Goal: Information Seeking & Learning: Find specific fact

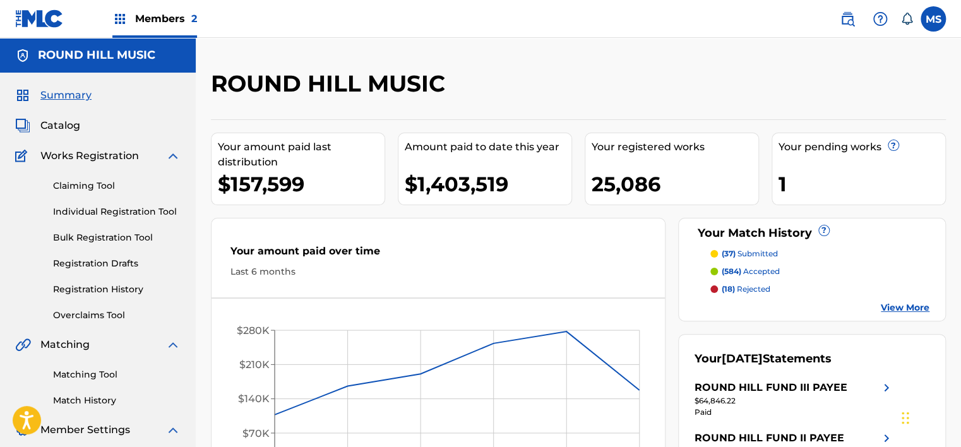
click at [61, 126] on span "Catalog" at bounding box center [60, 125] width 40 height 15
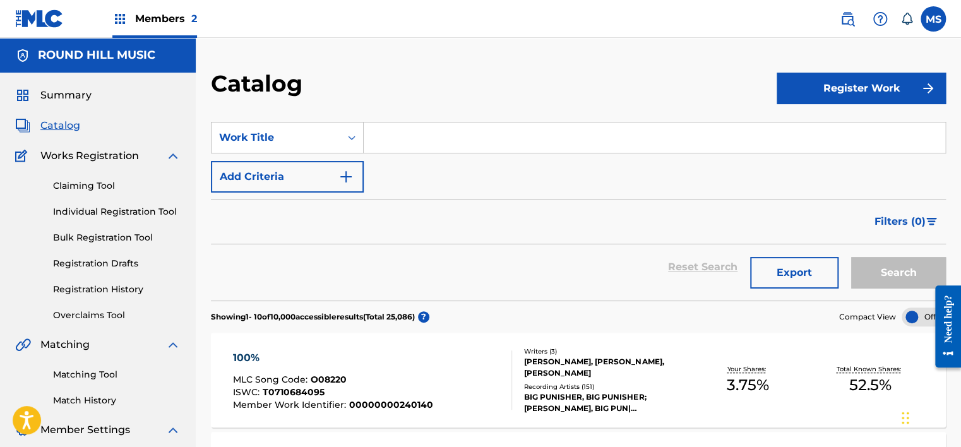
click at [405, 142] on input "Search Form" at bounding box center [654, 137] width 581 height 30
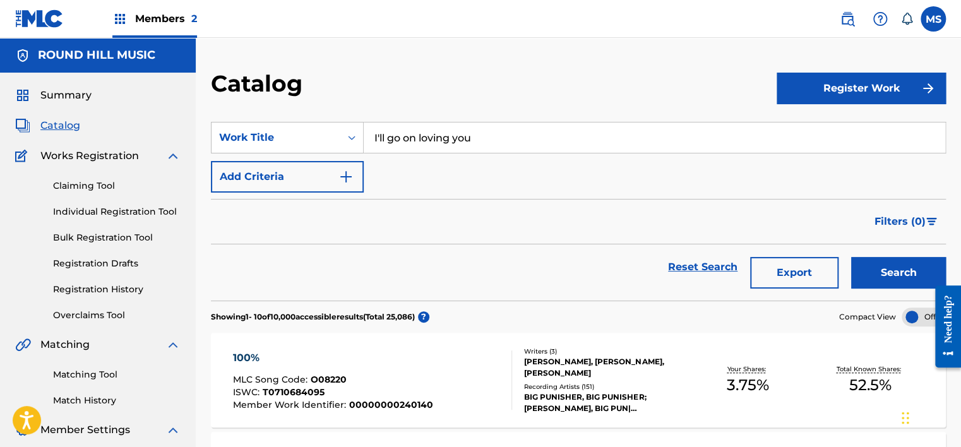
type input "I'll go on loving you"
click at [263, 170] on button "Add Criteria" at bounding box center [287, 177] width 153 height 32
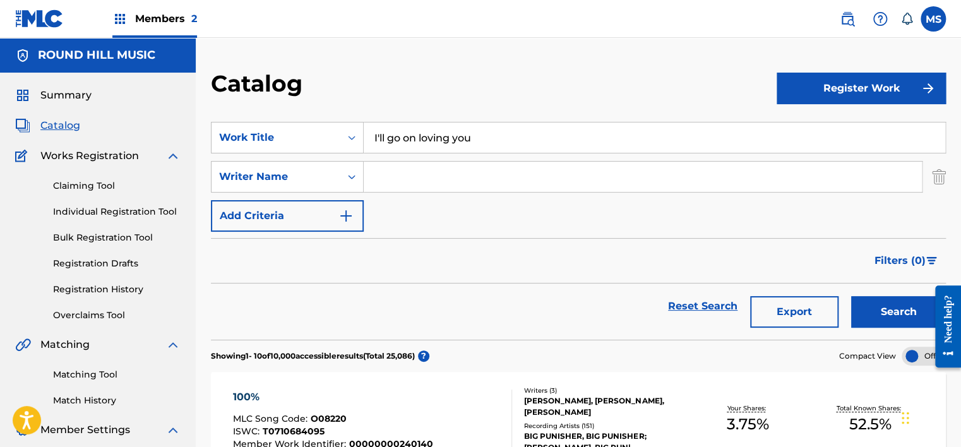
click at [404, 172] on input "Search Form" at bounding box center [643, 177] width 558 height 30
type input "[PERSON_NAME]"
click at [851, 296] on button "Search" at bounding box center [898, 312] width 95 height 32
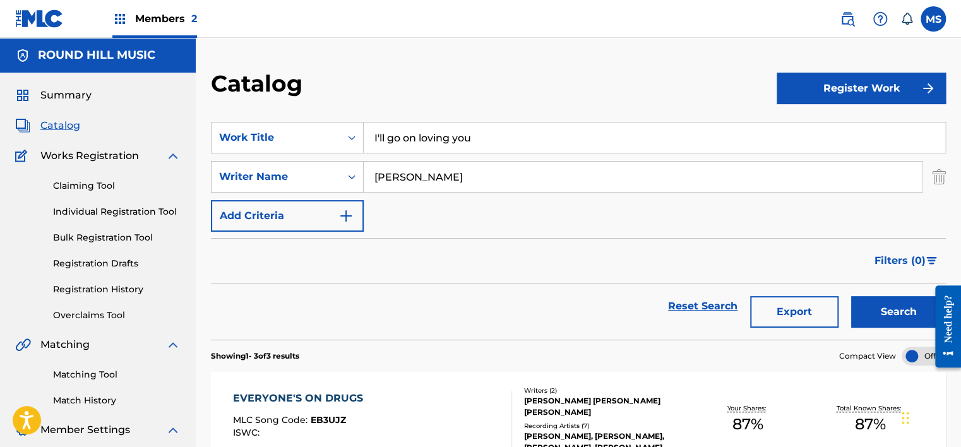
click at [844, 16] on img at bounding box center [846, 18] width 15 height 15
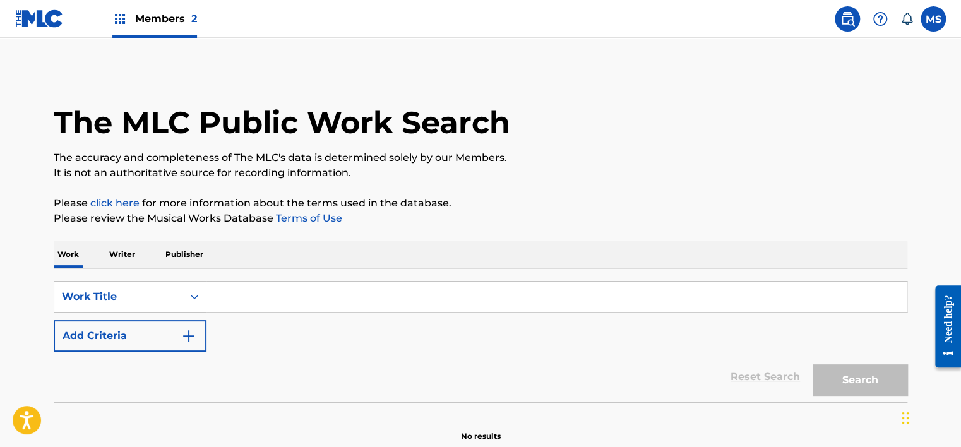
click at [282, 294] on input "Search Form" at bounding box center [556, 296] width 700 height 30
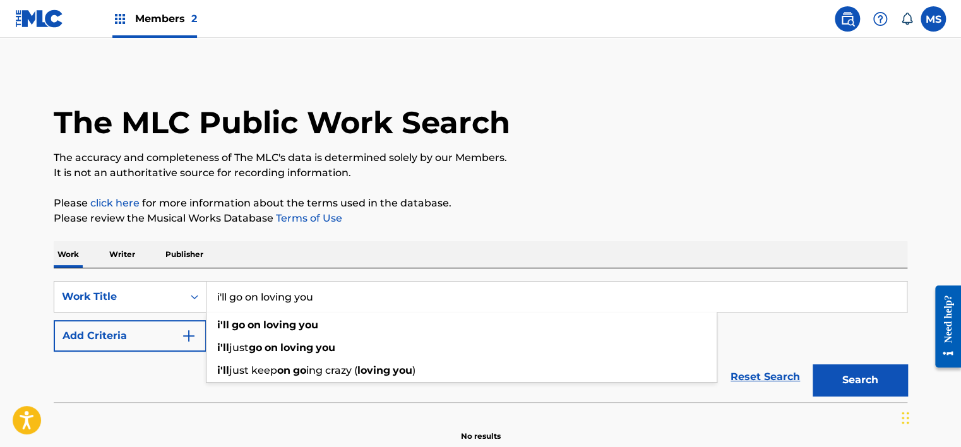
type input "i'll go on loving you"
click at [182, 387] on div "Reset Search Search" at bounding box center [480, 377] width 853 height 50
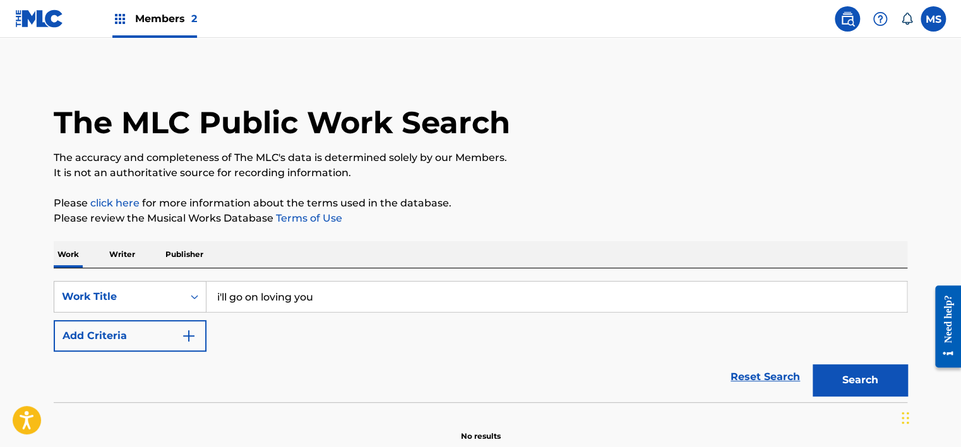
click at [157, 335] on button "Add Criteria" at bounding box center [130, 336] width 153 height 32
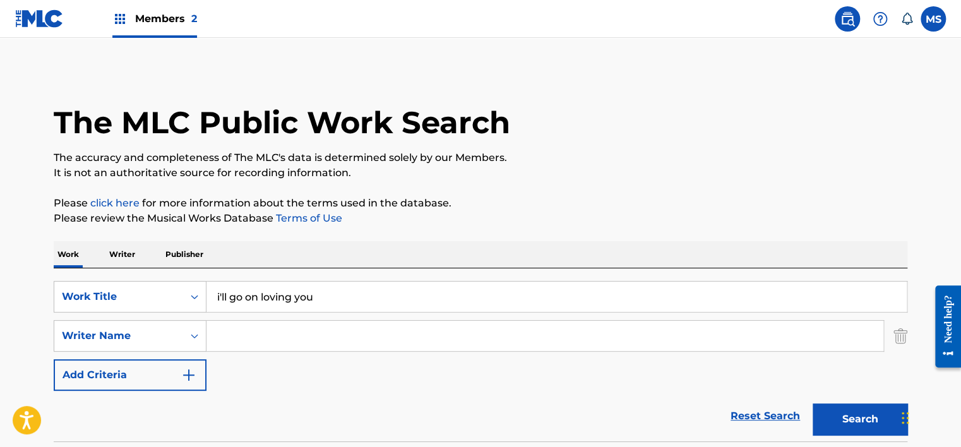
click at [242, 333] on input "Search Form" at bounding box center [544, 336] width 677 height 30
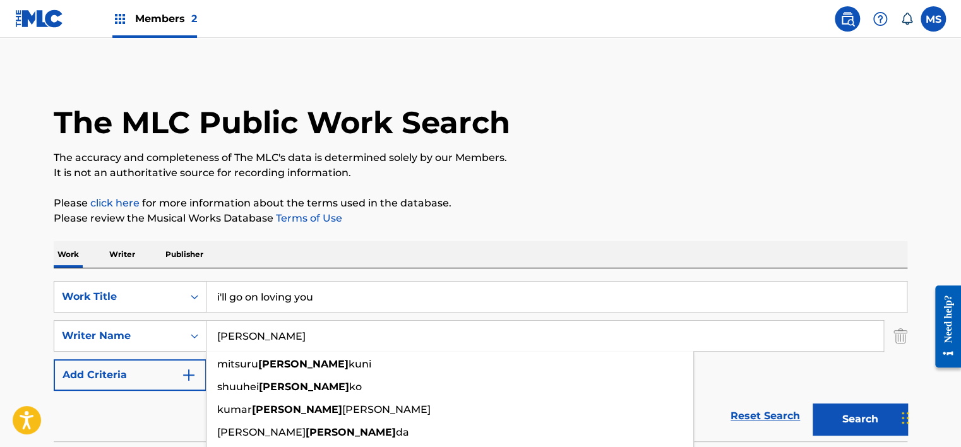
type input "[PERSON_NAME]"
click at [812, 403] on button "Search" at bounding box center [859, 419] width 95 height 32
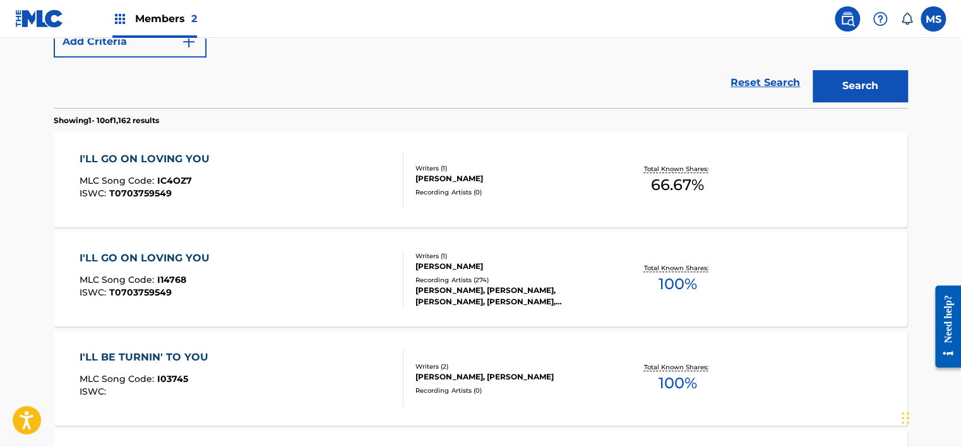
scroll to position [338, 0]
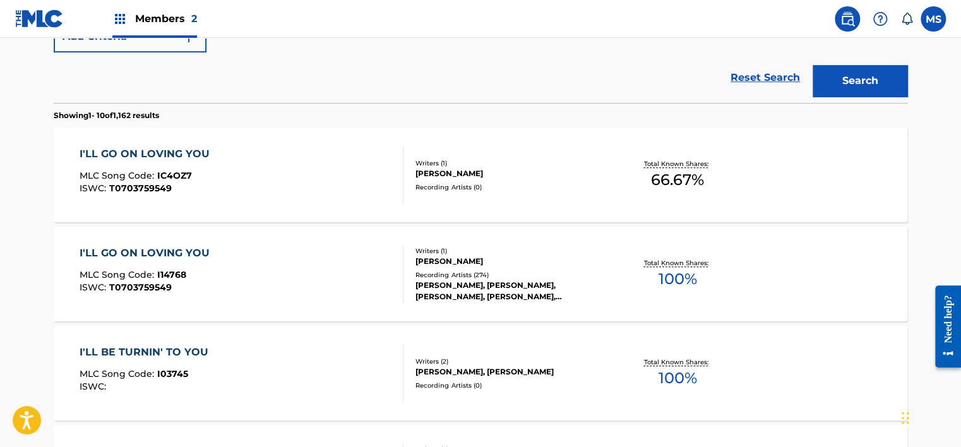
click at [245, 307] on div "I'LL GO ON LOVING YOU MLC Song Code : I14768 ISWC : T0703759549 Writers ( 1 ) […" at bounding box center [480, 274] width 853 height 95
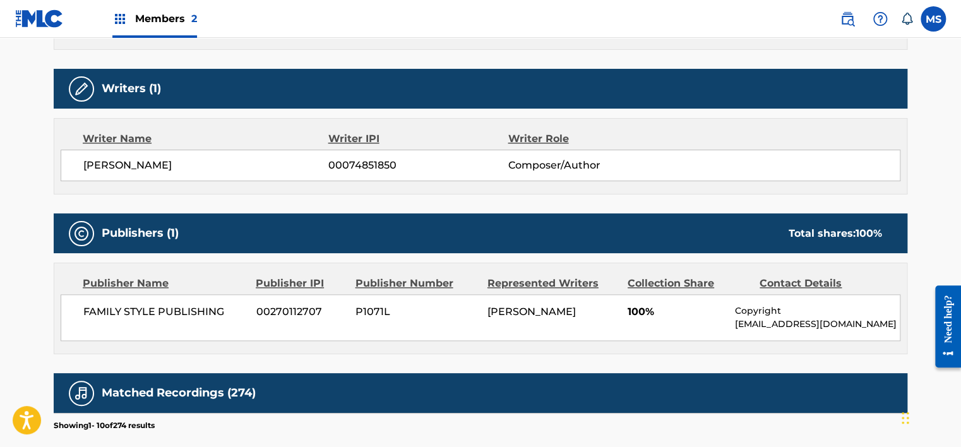
scroll to position [584, 0]
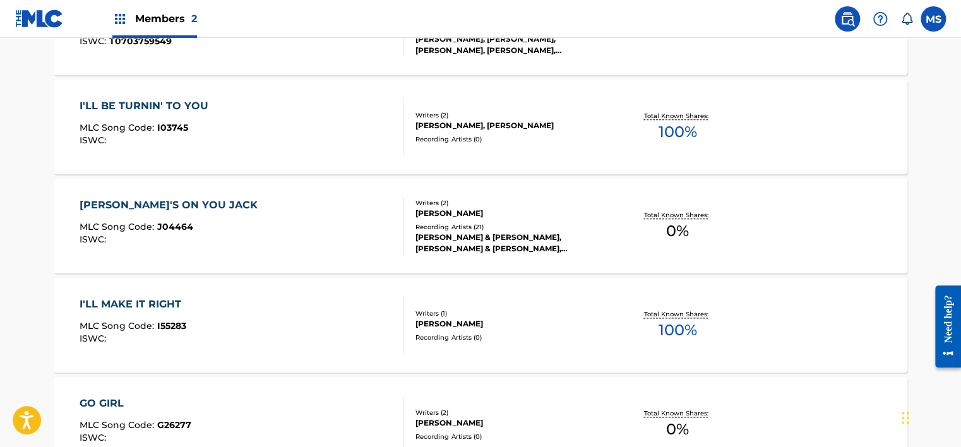
scroll to position [410, 0]
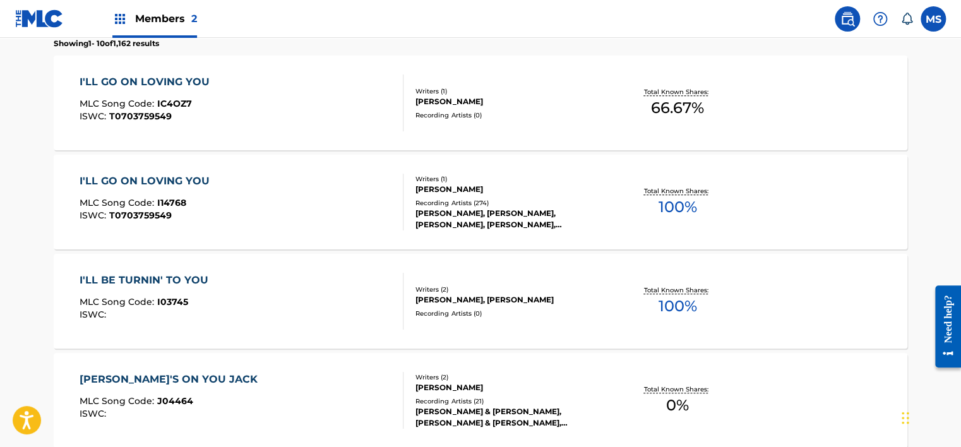
click at [222, 114] on div "I'LL GO ON LOVING YOU MLC Song Code : IC4OZ7 ISWC : T0703759549" at bounding box center [242, 102] width 324 height 57
